Goal: Transaction & Acquisition: Obtain resource

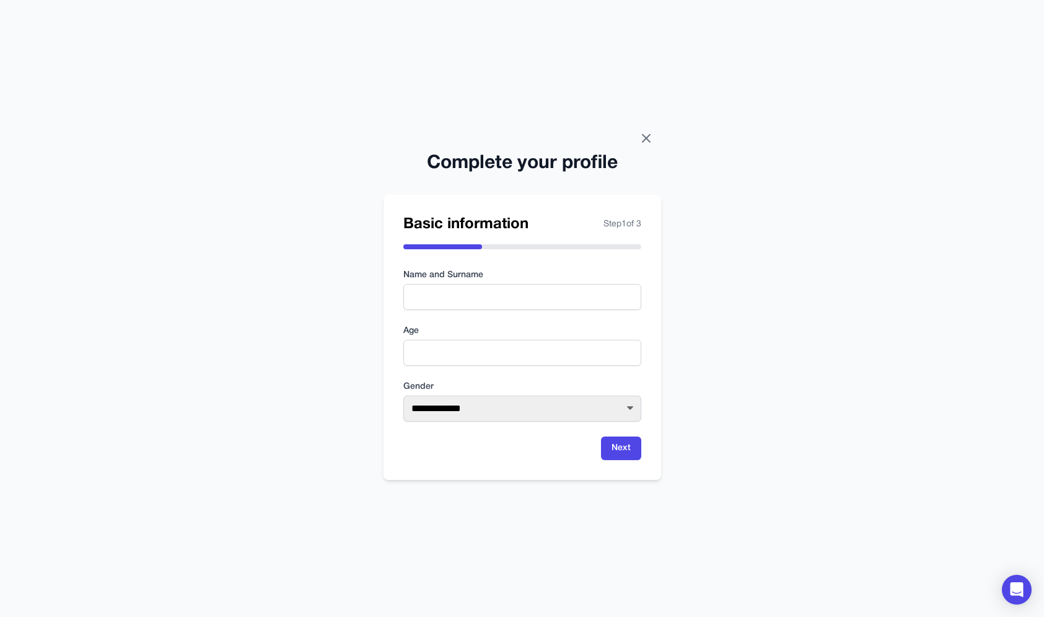
drag, startPoint x: 649, startPoint y: 129, endPoint x: 645, endPoint y: 138, distance: 9.4
click at [648, 130] on div "**********" at bounding box center [522, 308] width 1044 height 617
click at [645, 138] on icon at bounding box center [646, 138] width 15 height 15
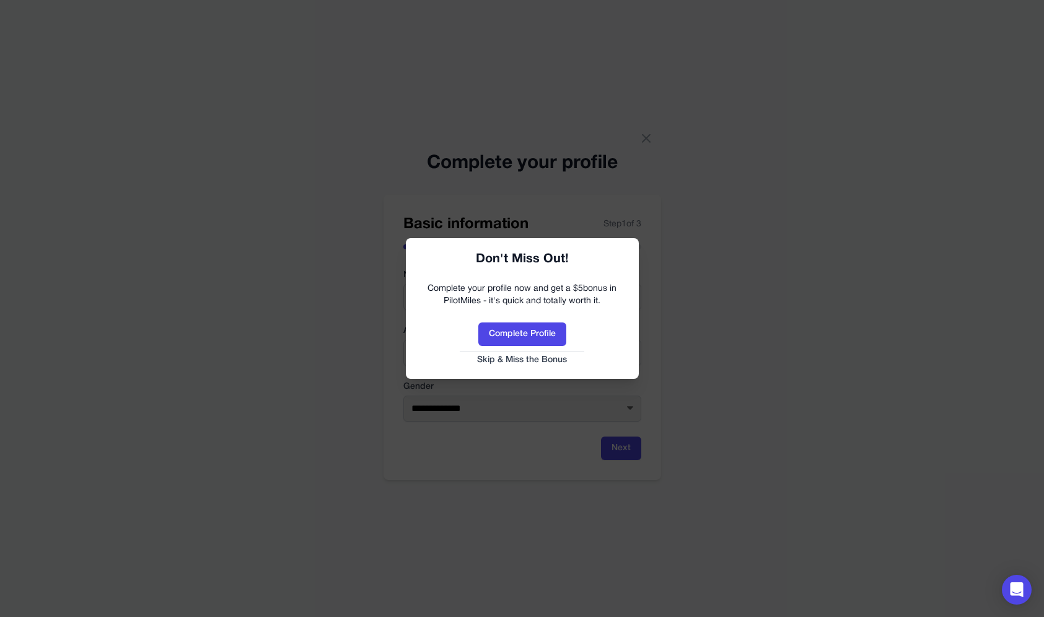
click at [558, 358] on button "Skip & Miss the Bonus" at bounding box center [522, 360] width 208 height 12
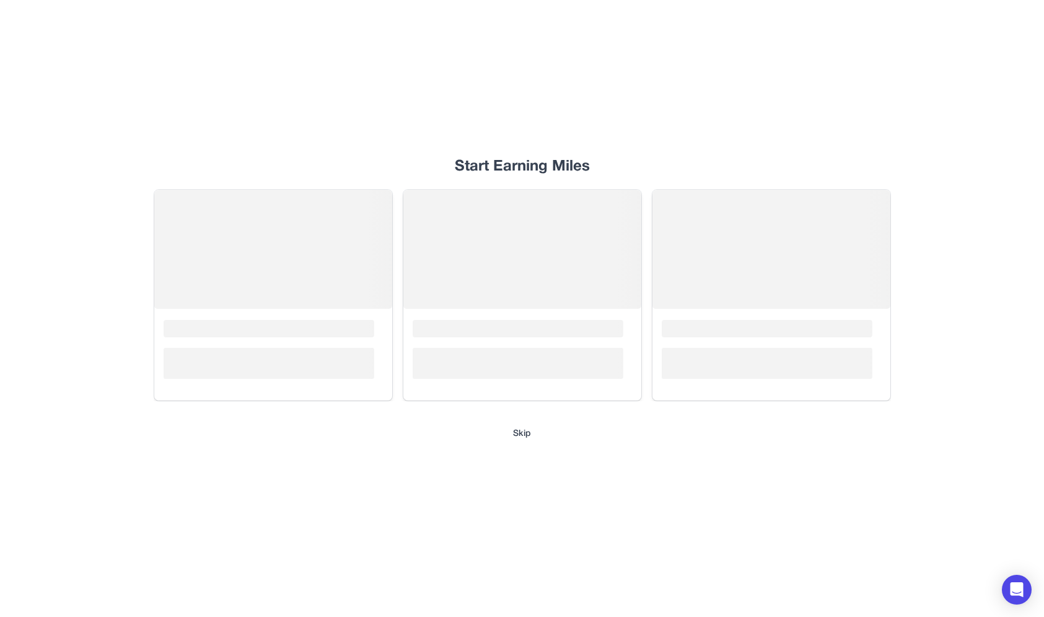
click at [522, 432] on button "Skip" at bounding box center [522, 434] width 18 height 12
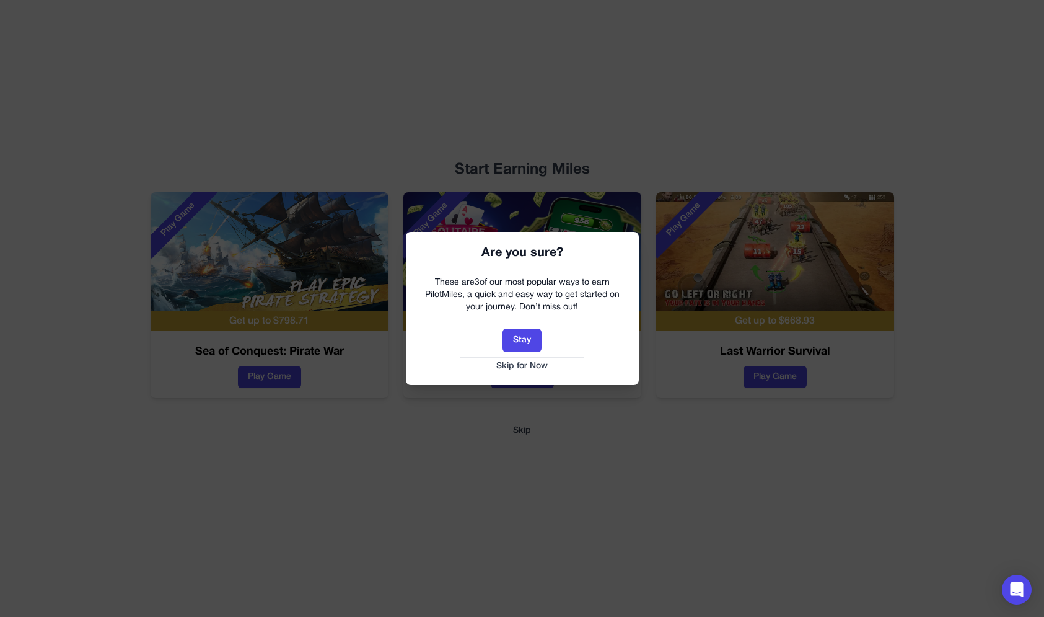
click at [522, 366] on button "Skip for Now" at bounding box center [522, 366] width 208 height 12
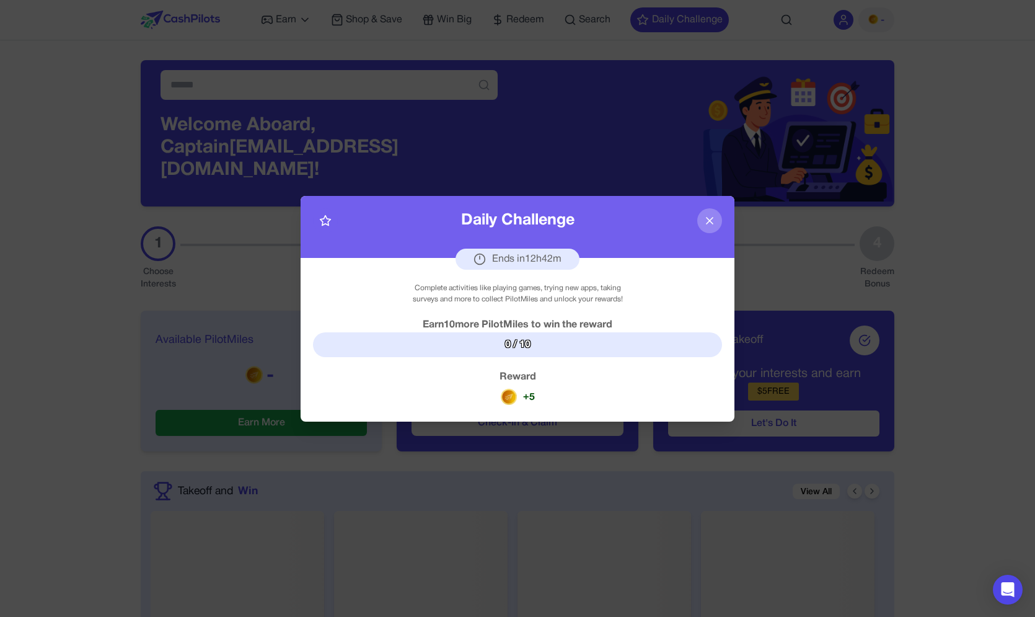
click at [715, 222] on icon at bounding box center [710, 220] width 12 height 12
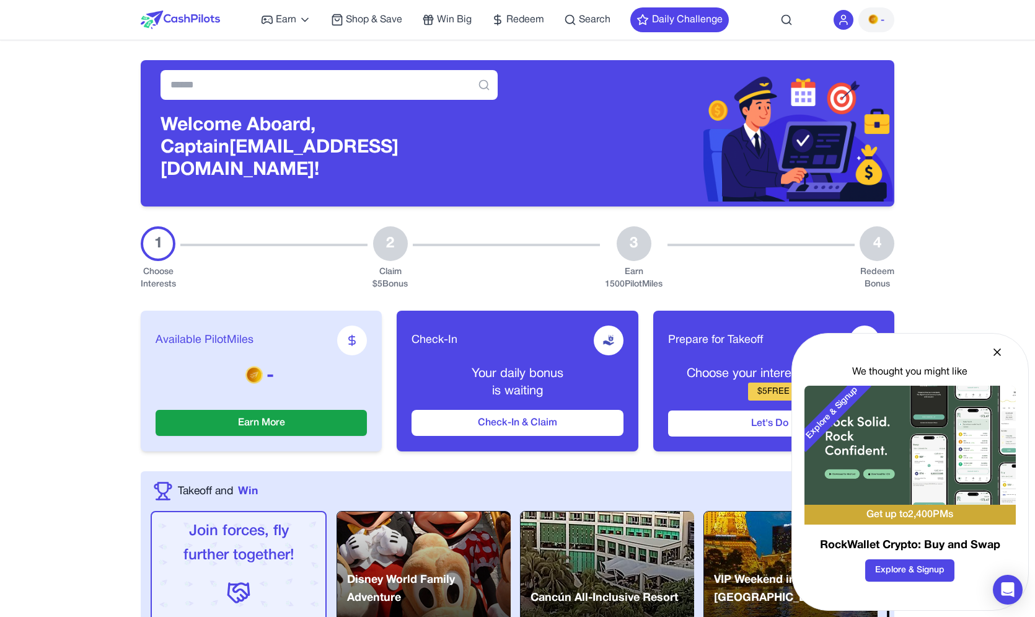
click at [1002, 350] on icon at bounding box center [997, 352] width 12 height 12
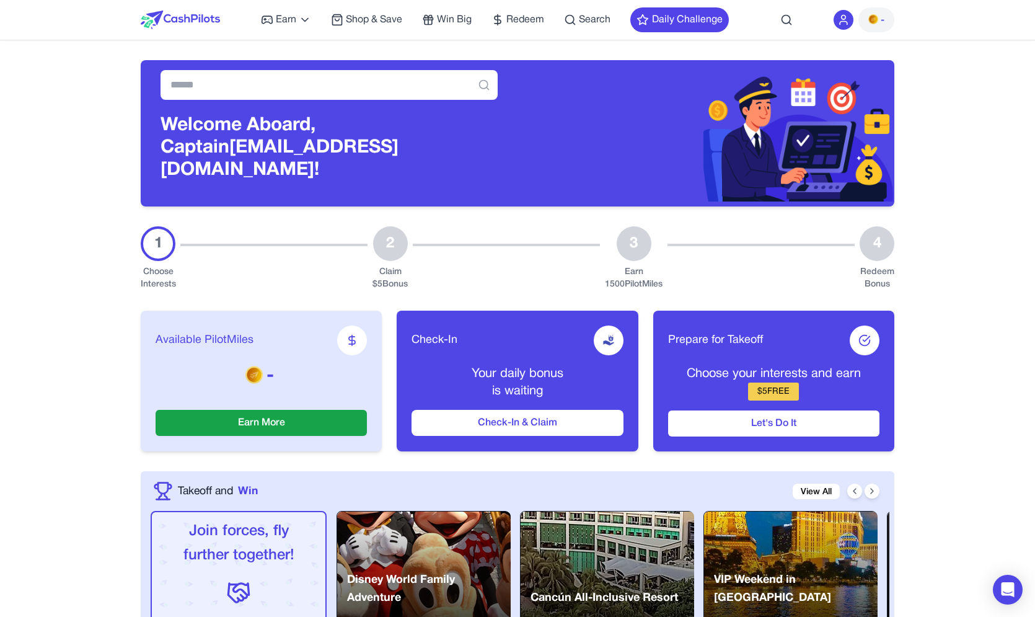
drag, startPoint x: 755, startPoint y: 329, endPoint x: 883, endPoint y: 469, distance: 190.0
drag, startPoint x: 888, startPoint y: 462, endPoint x: 873, endPoint y: 464, distance: 15.7
click at [889, 471] on div "Takeoff and Win View All Join forces, fly further together! Coming soon Team up…" at bounding box center [518, 571] width 754 height 201
drag, startPoint x: 862, startPoint y: 466, endPoint x: 793, endPoint y: 283, distance: 195.6
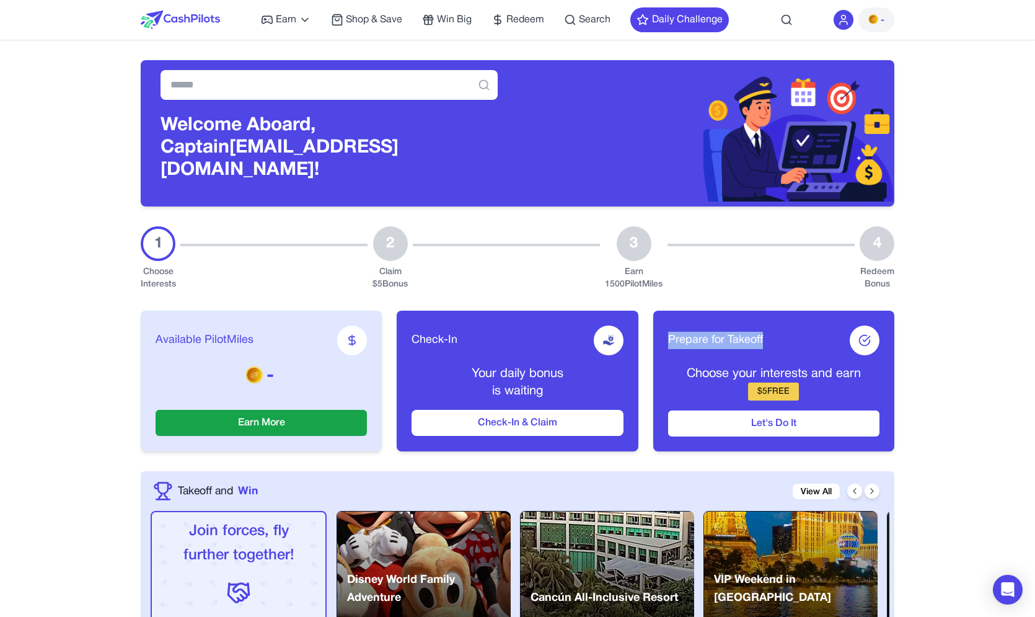
click at [790, 291] on div "Available PilotMiles - Earn More Check-In Your daily bonus is waiting Check-In …" at bounding box center [518, 381] width 754 height 180
drag, startPoint x: 790, startPoint y: 282, endPoint x: 881, endPoint y: 488, distance: 225.1
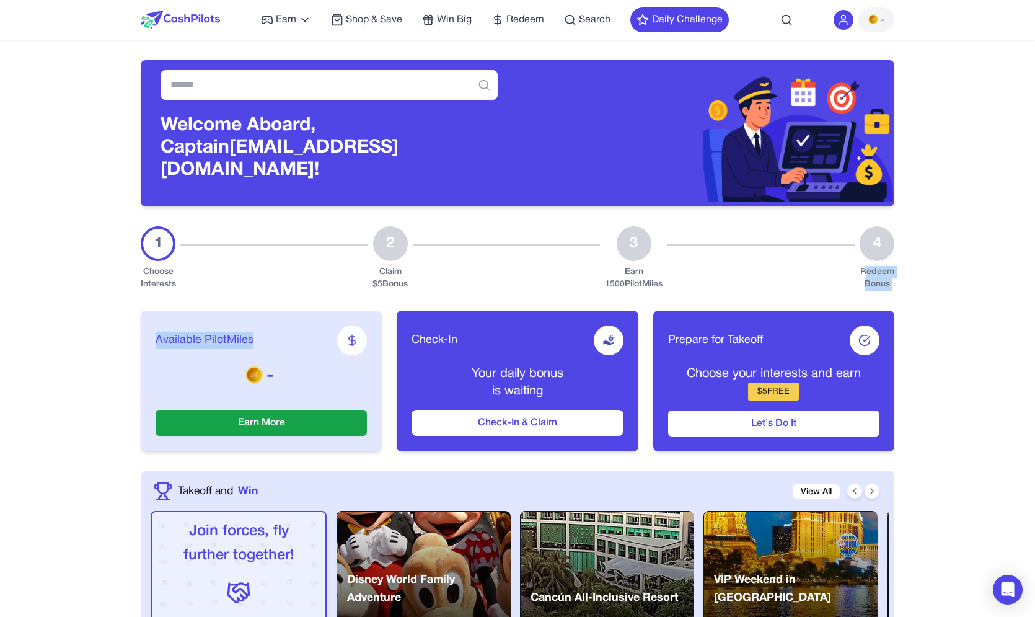
drag, startPoint x: 912, startPoint y: 519, endPoint x: 866, endPoint y: 263, distance: 260.1
drag, startPoint x: 901, startPoint y: 223, endPoint x: 932, endPoint y: 518, distance: 297.2
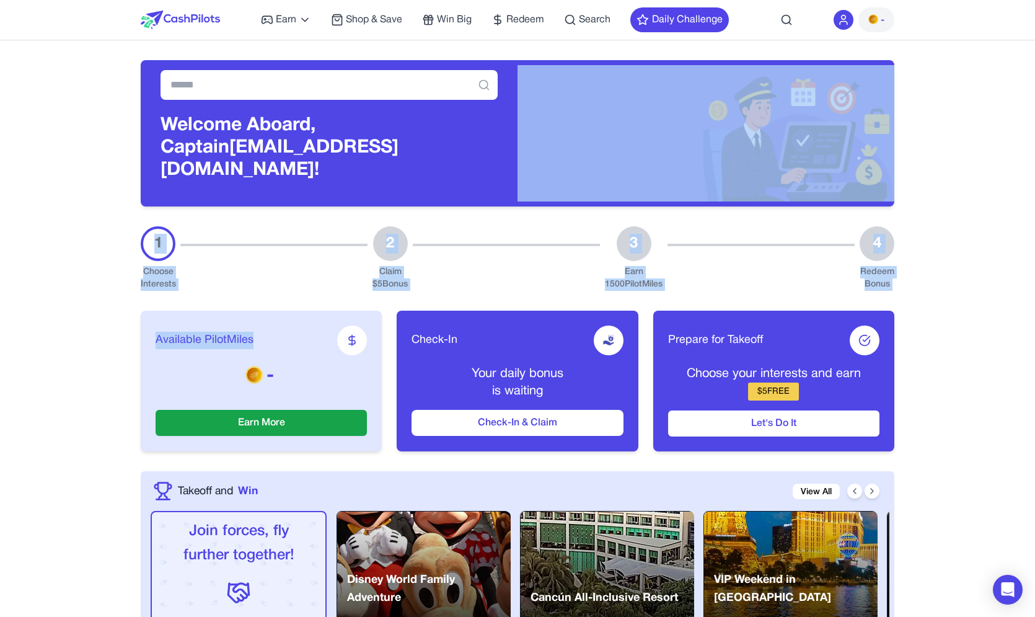
drag, startPoint x: 931, startPoint y: 517, endPoint x: 830, endPoint y: 107, distance: 422.6
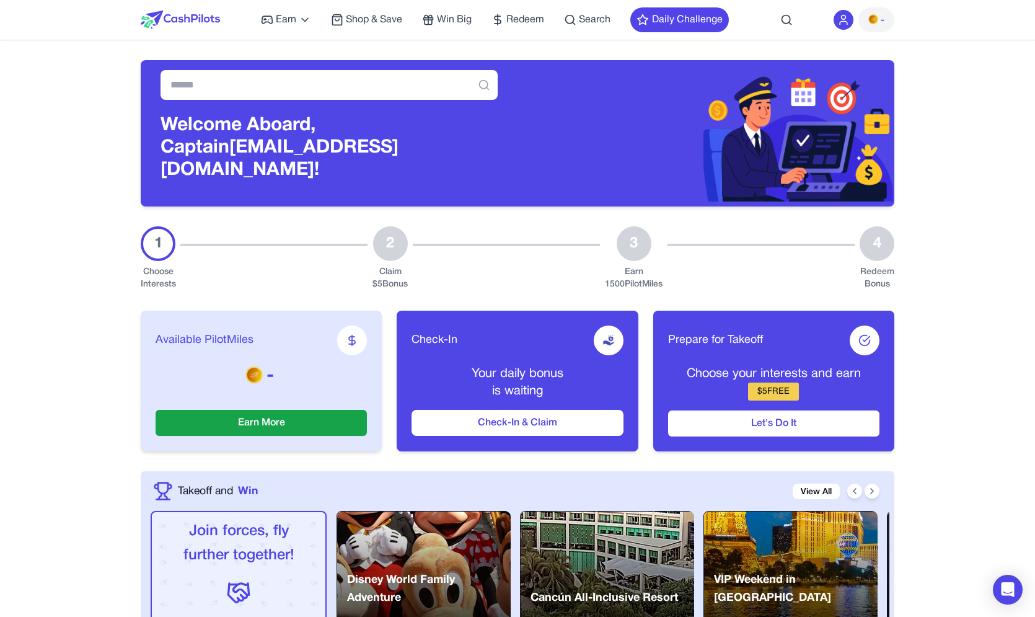
click at [860, 58] on div "Welcome Aboard, Captain ugr61161@jioso.com!" at bounding box center [518, 123] width 754 height 166
drag, startPoint x: 860, startPoint y: 57, endPoint x: 880, endPoint y: 503, distance: 446.8
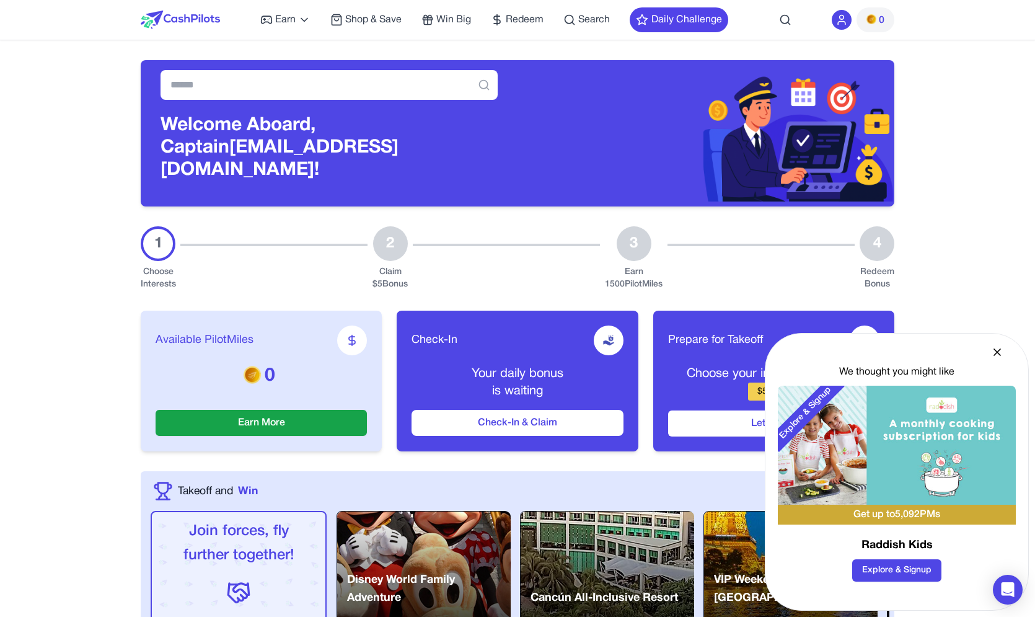
click at [324, 300] on div "Available PilotMiles 0 Earn More Check-In Your daily bonus is waiting Check-In …" at bounding box center [518, 381] width 754 height 180
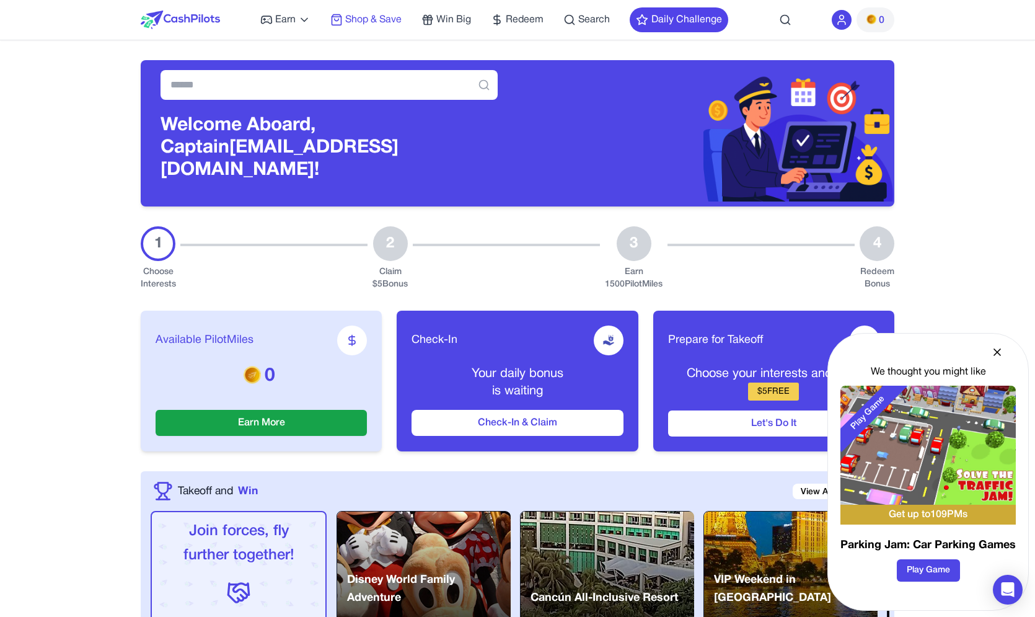
click at [368, 12] on span "Shop & Save" at bounding box center [373, 19] width 56 height 15
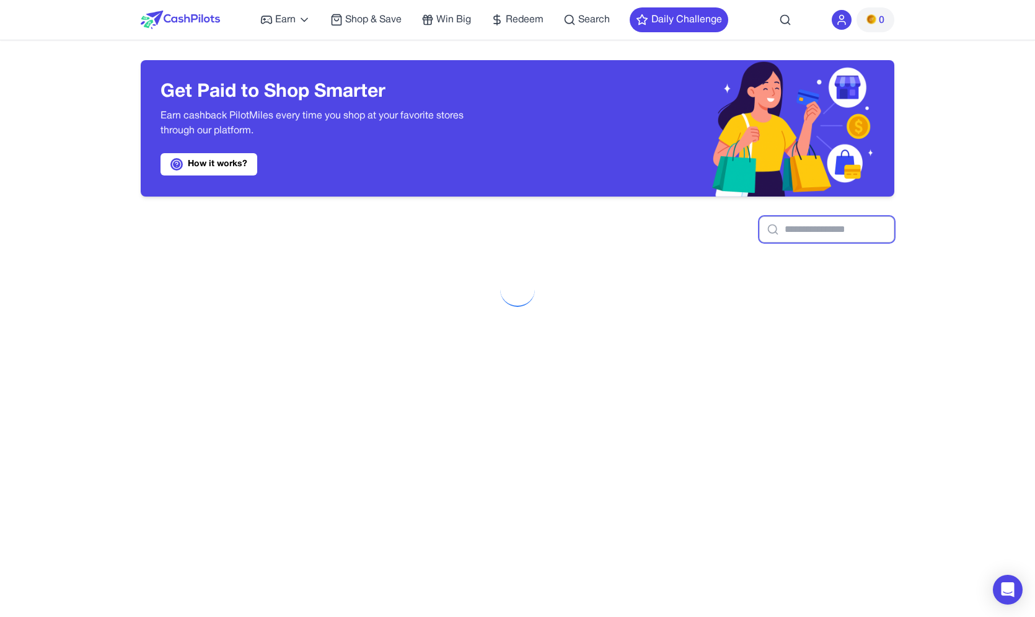
click at [833, 235] on input "text" at bounding box center [826, 229] width 135 height 26
click at [841, 213] on div at bounding box center [518, 220] width 754 height 46
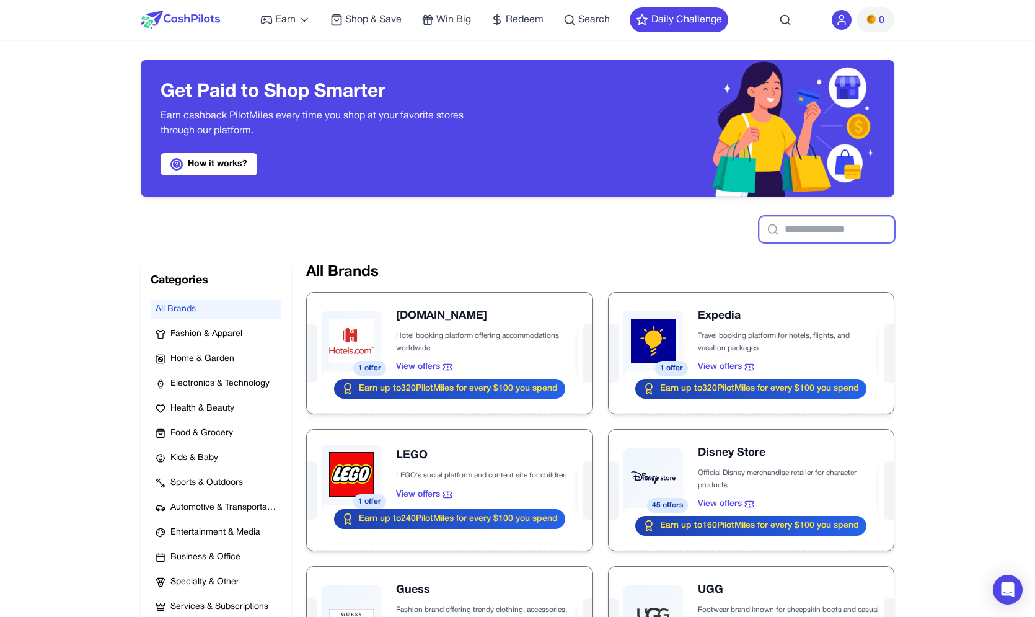
click at [843, 227] on input "text" at bounding box center [826, 229] width 135 height 26
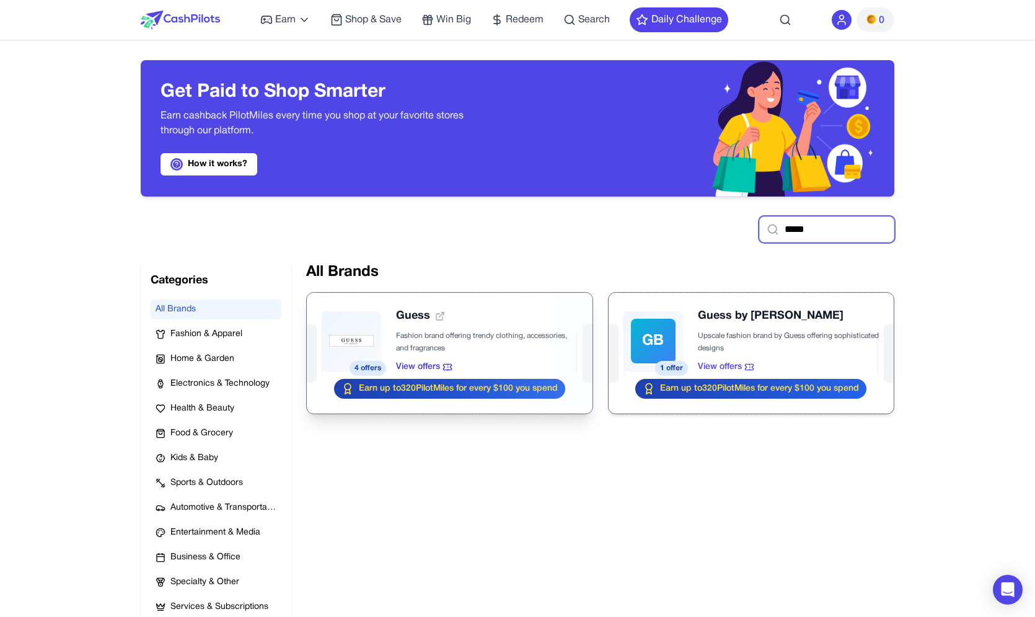
type input "*****"
click at [425, 316] on div at bounding box center [449, 353] width 285 height 121
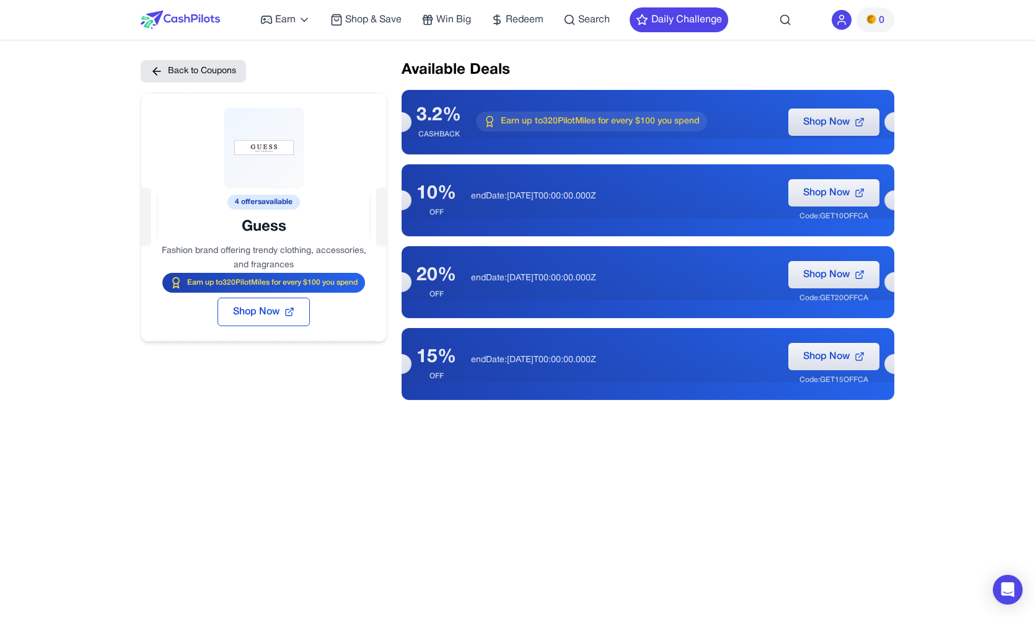
click at [589, 518] on div "Back to Coupons 4 offers available Guess Fashion brand offering trendy clothing…" at bounding box center [518, 368] width 754 height 617
drag, startPoint x: 598, startPoint y: 183, endPoint x: 550, endPoint y: 236, distance: 71.1
click at [550, 236] on div "10% OFF endDate:2035-12-31T00:00:00.000Z Shop Now Code: GET10OFFCA" at bounding box center [648, 200] width 493 height 72
